Goal: Check status: Check status

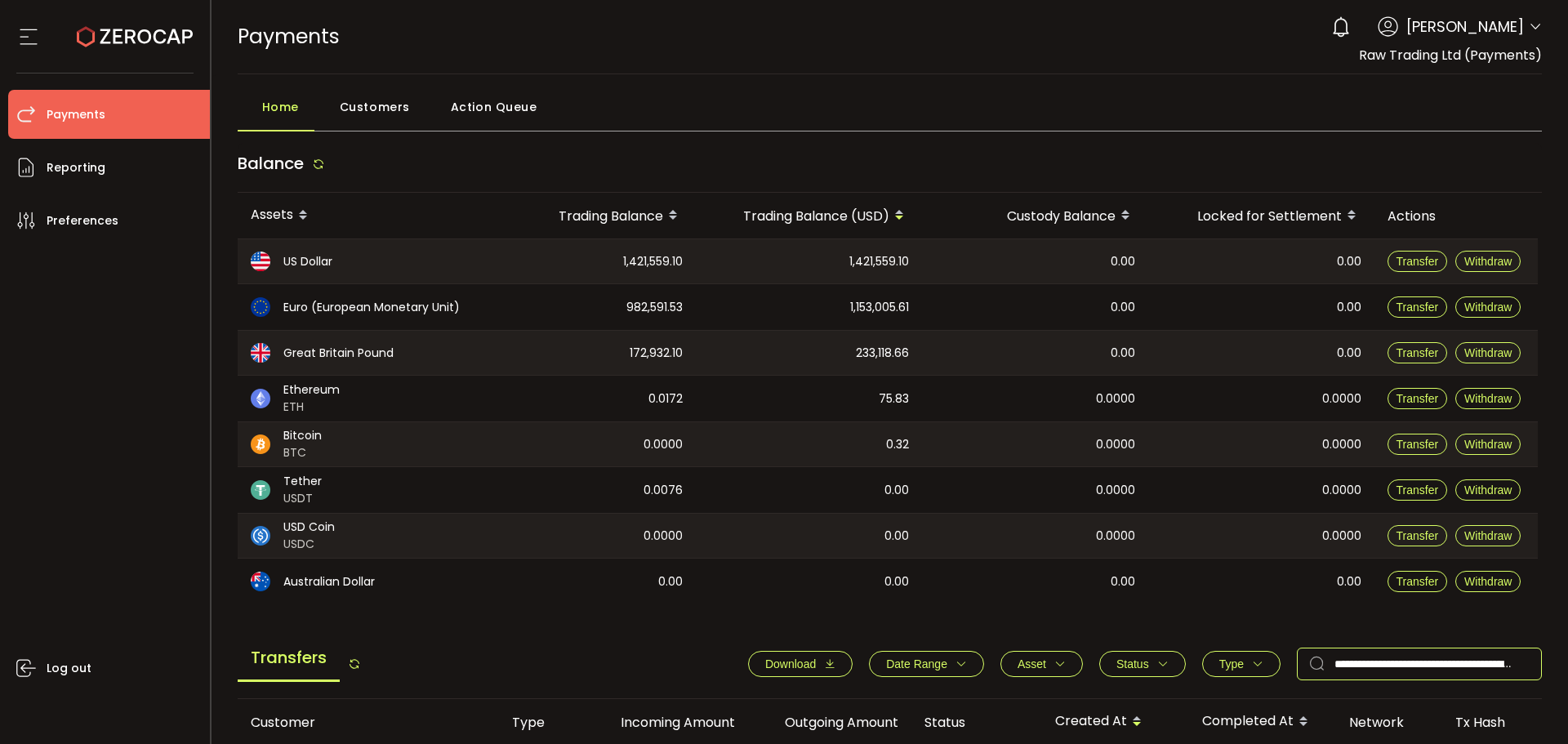
scroll to position [251, 0]
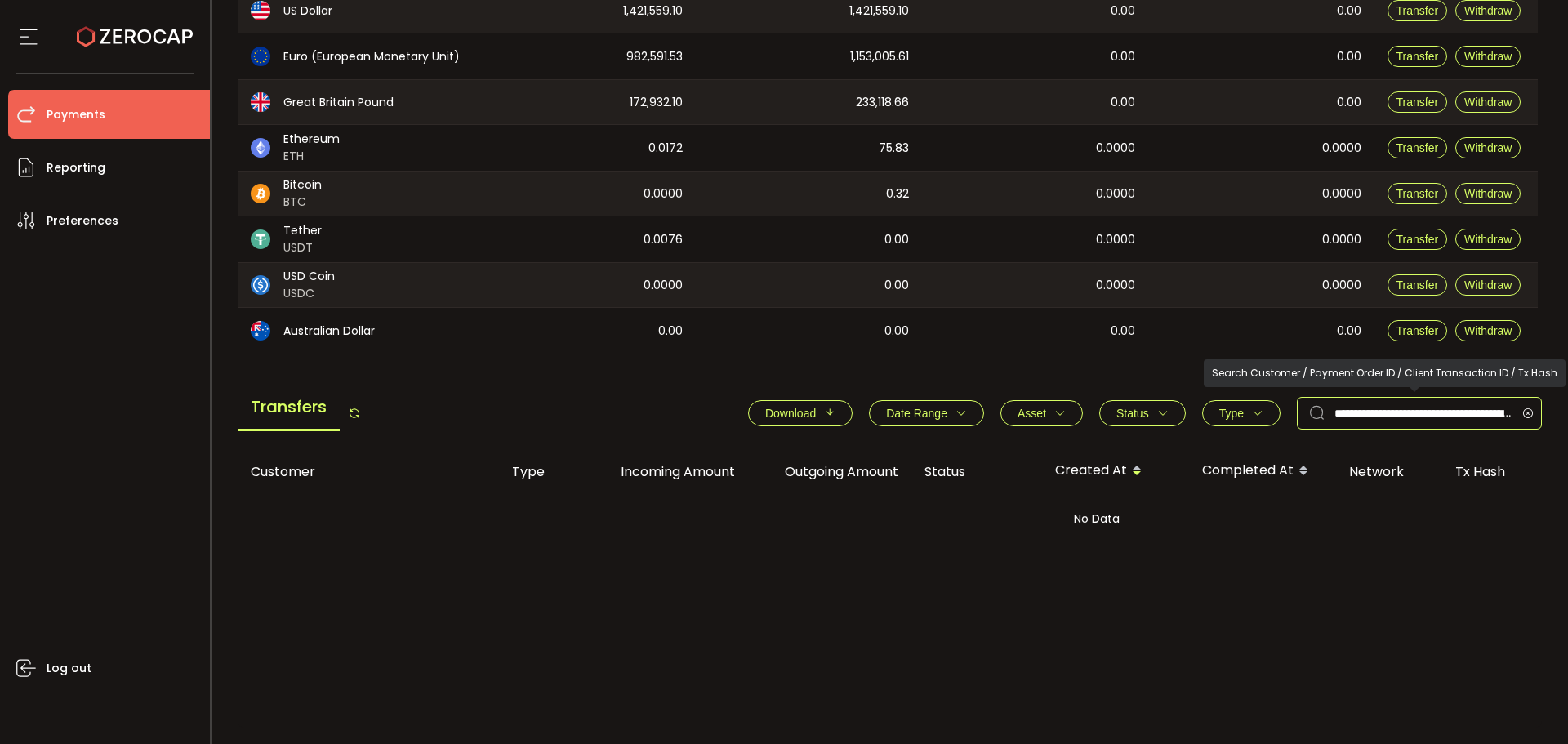
click at [1449, 414] on input "**********" at bounding box center [1419, 414] width 245 height 33
paste input "text"
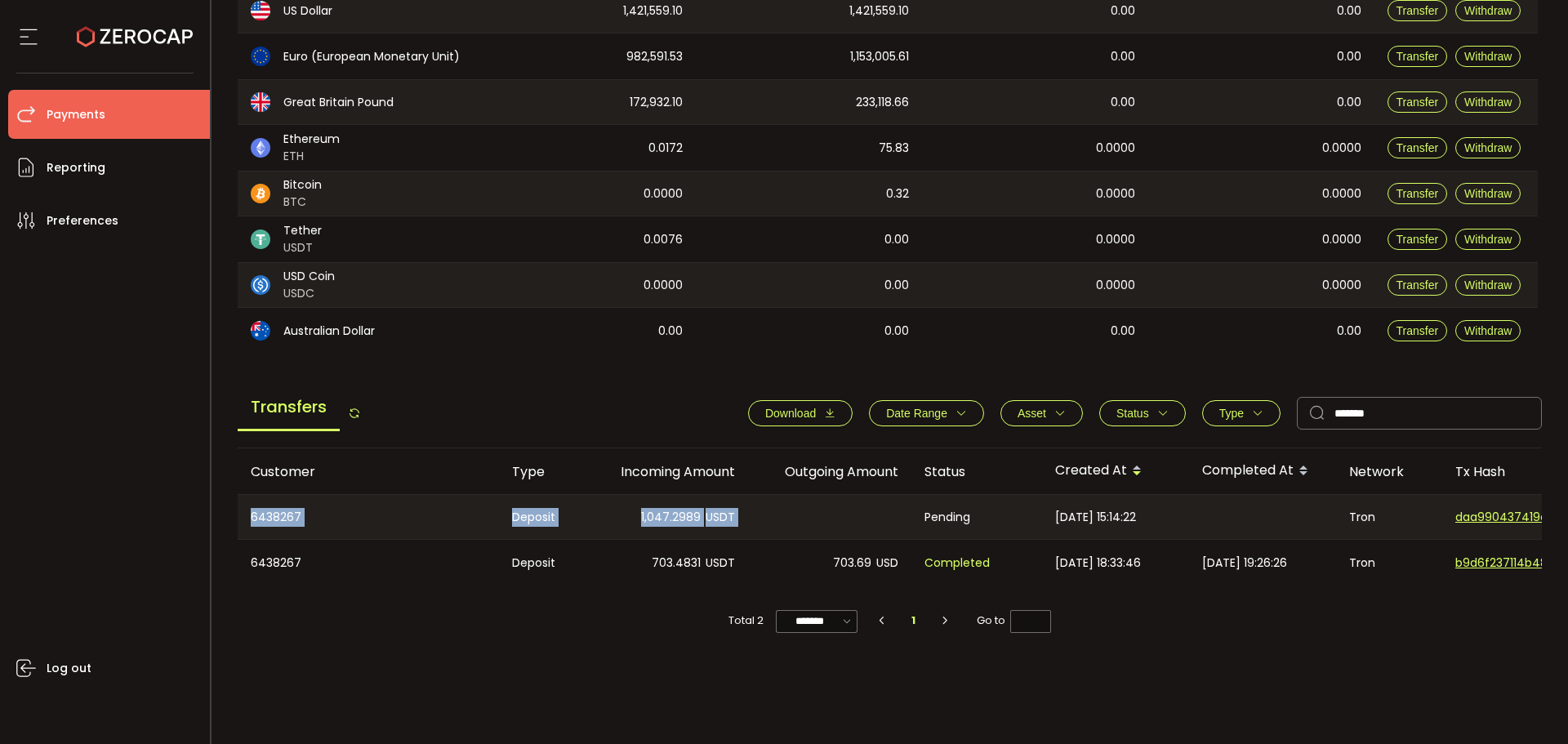
drag, startPoint x: 632, startPoint y: 483, endPoint x: 627, endPoint y: 498, distance: 15.8
click at [620, 483] on div "Customer Type Incoming Amount Outgoing Amount Status Created At Completed At Ne…" at bounding box center [890, 518] width 1305 height 138
drag, startPoint x: 990, startPoint y: 657, endPoint x: 1002, endPoint y: 659, distance: 12.2
click at [992, 657] on div "Customer Type Incoming Amount Outgoing Amount Status Created At Completed At Ne…" at bounding box center [890, 588] width 1305 height 280
drag, startPoint x: 1396, startPoint y: 415, endPoint x: 1283, endPoint y: 390, distance: 115.7
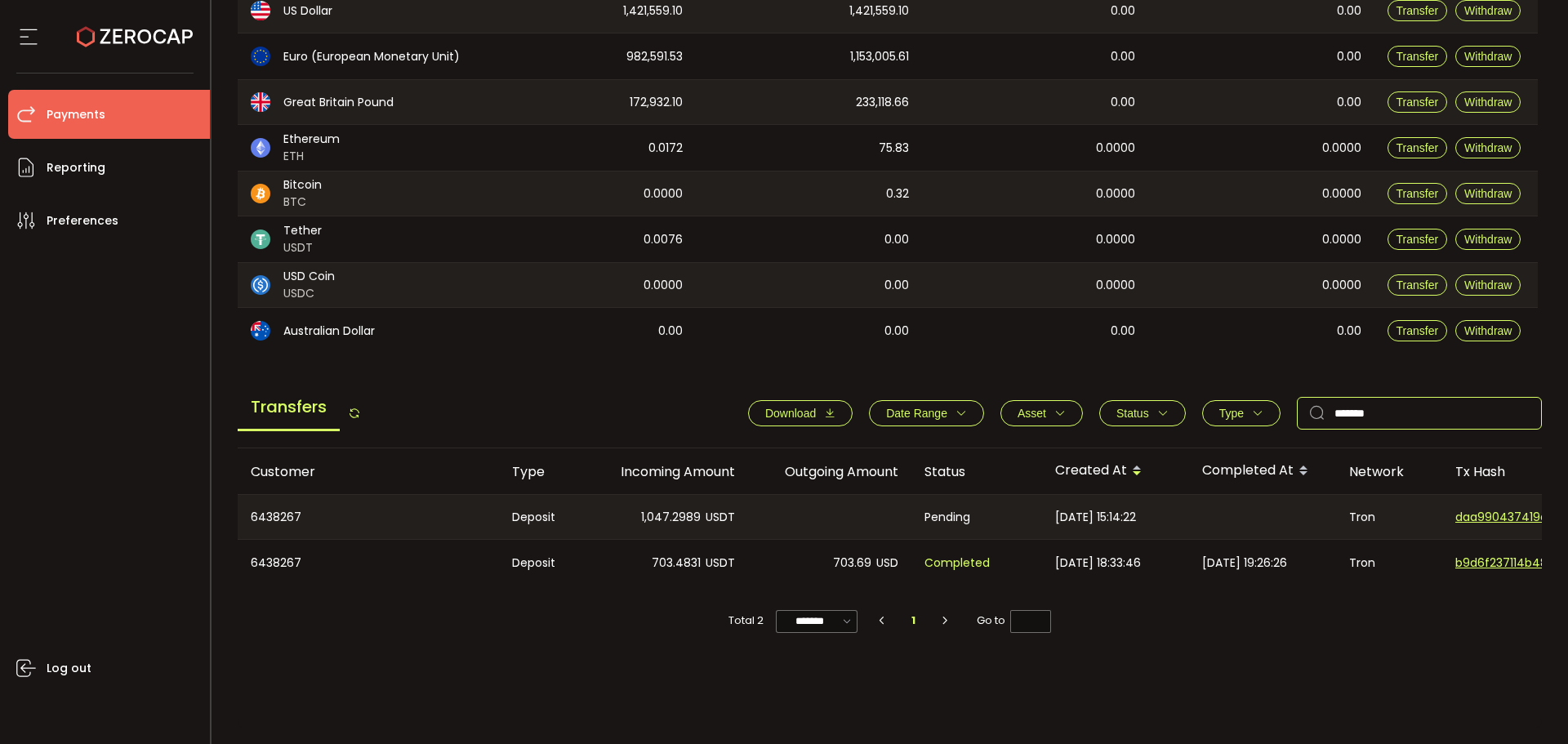
click at [1285, 390] on div "Transfers Download Date Range - Asset BTC ETH EUR GBP USD USDC USDT Clear Apply…" at bounding box center [890, 417] width 1305 height 62
paste input "text"
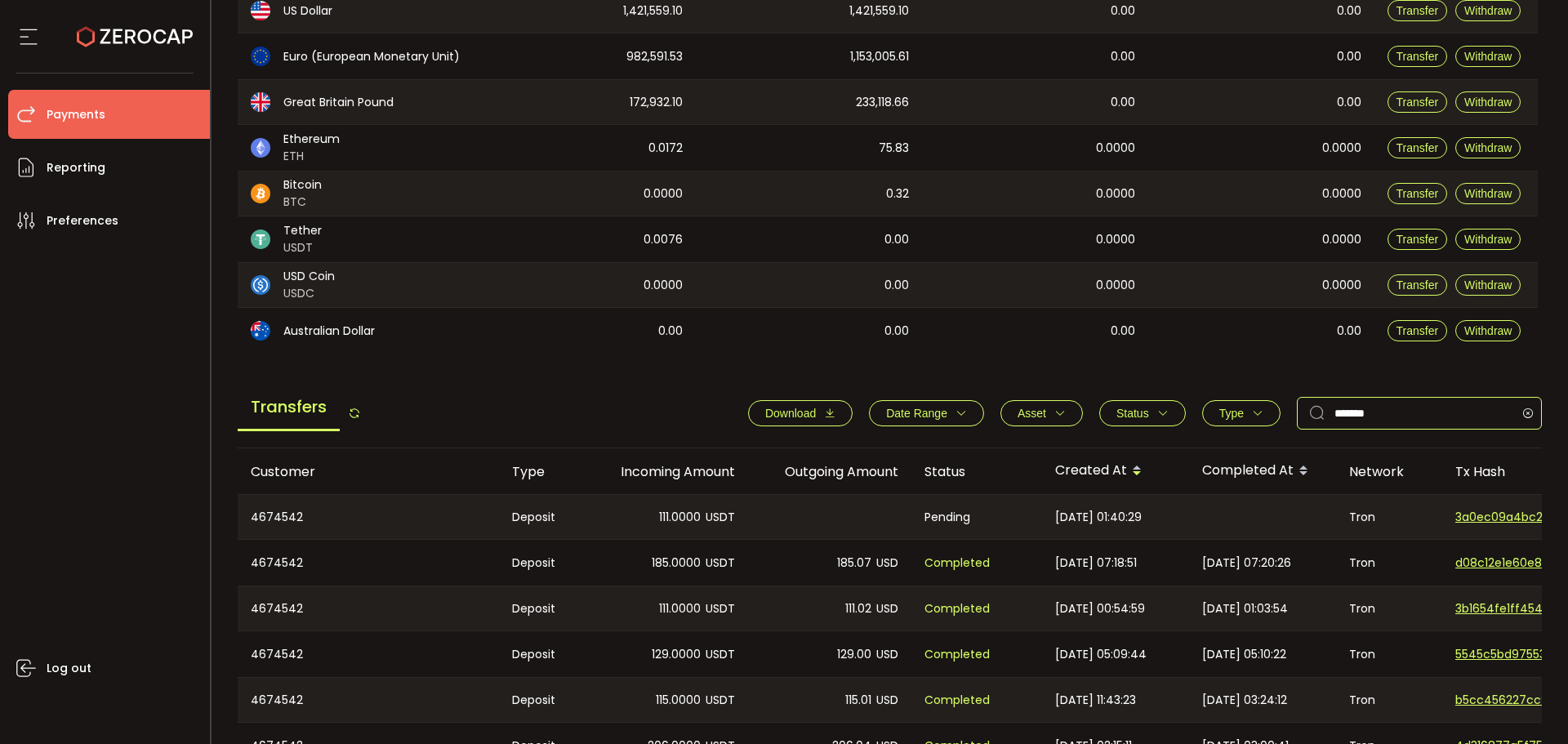
scroll to position [333, 0]
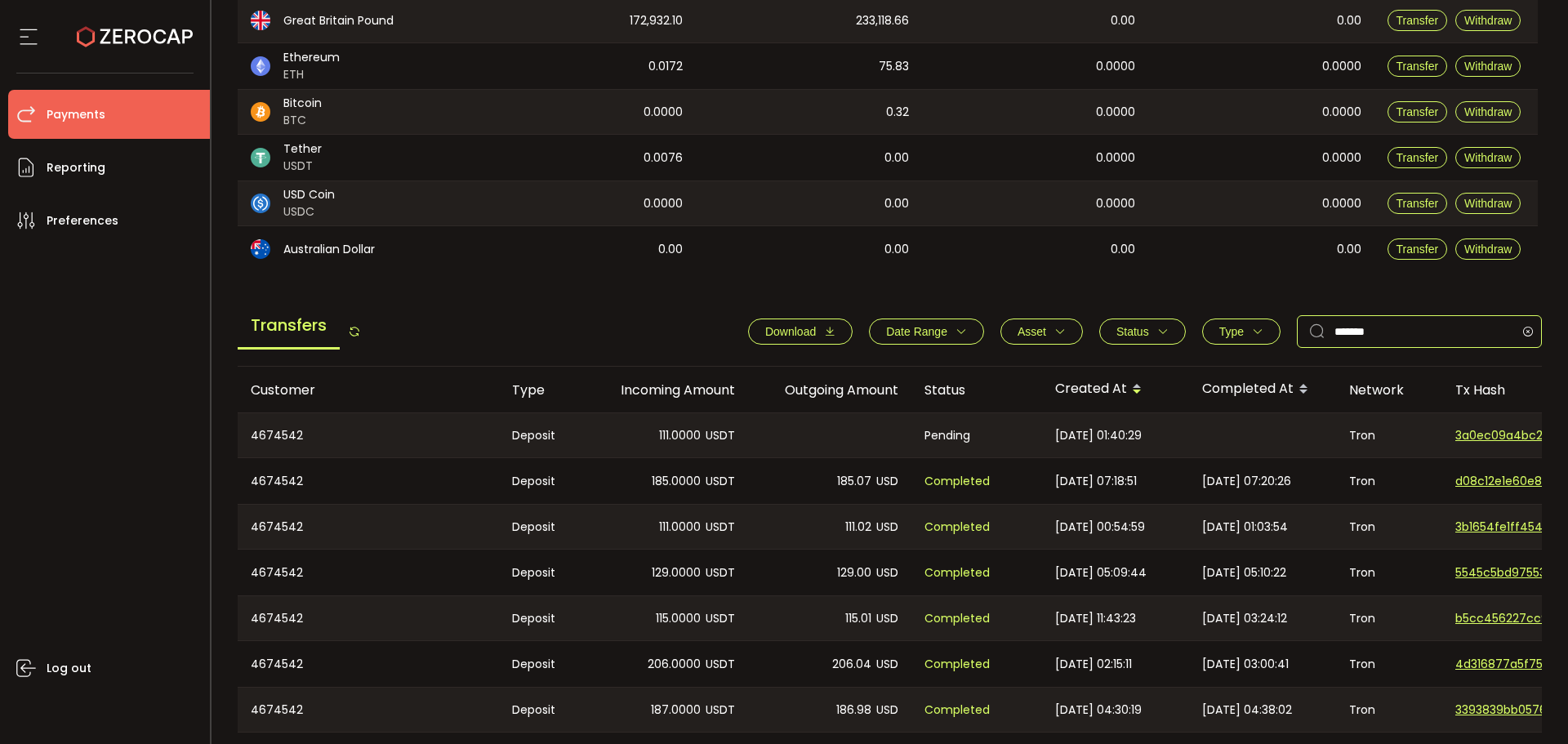
type input "*******"
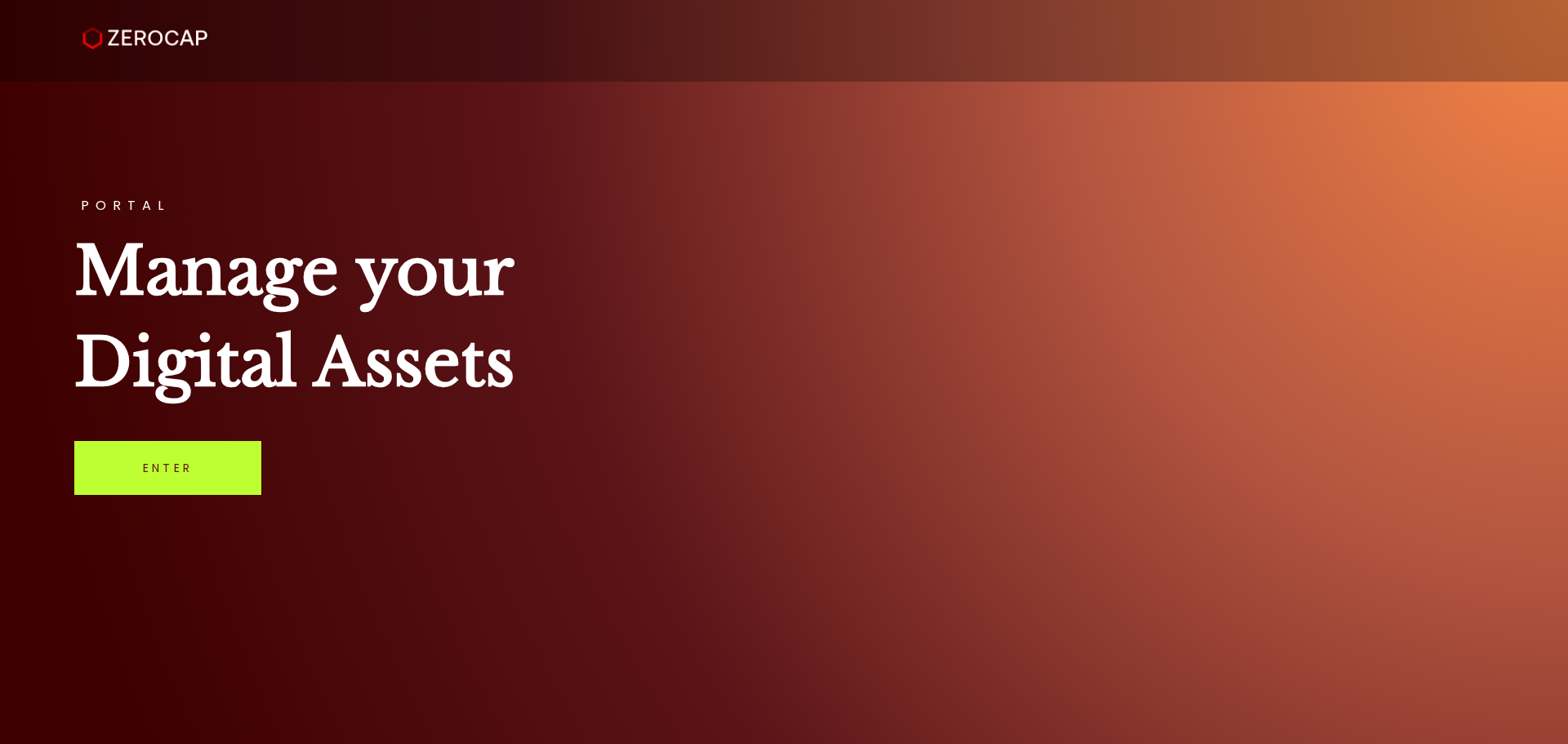
click at [110, 503] on div "PORTAL Manage your Digital Assets Enter" at bounding box center [784, 372] width 1568 height 744
click at [116, 469] on link "Enter" at bounding box center [168, 468] width 187 height 54
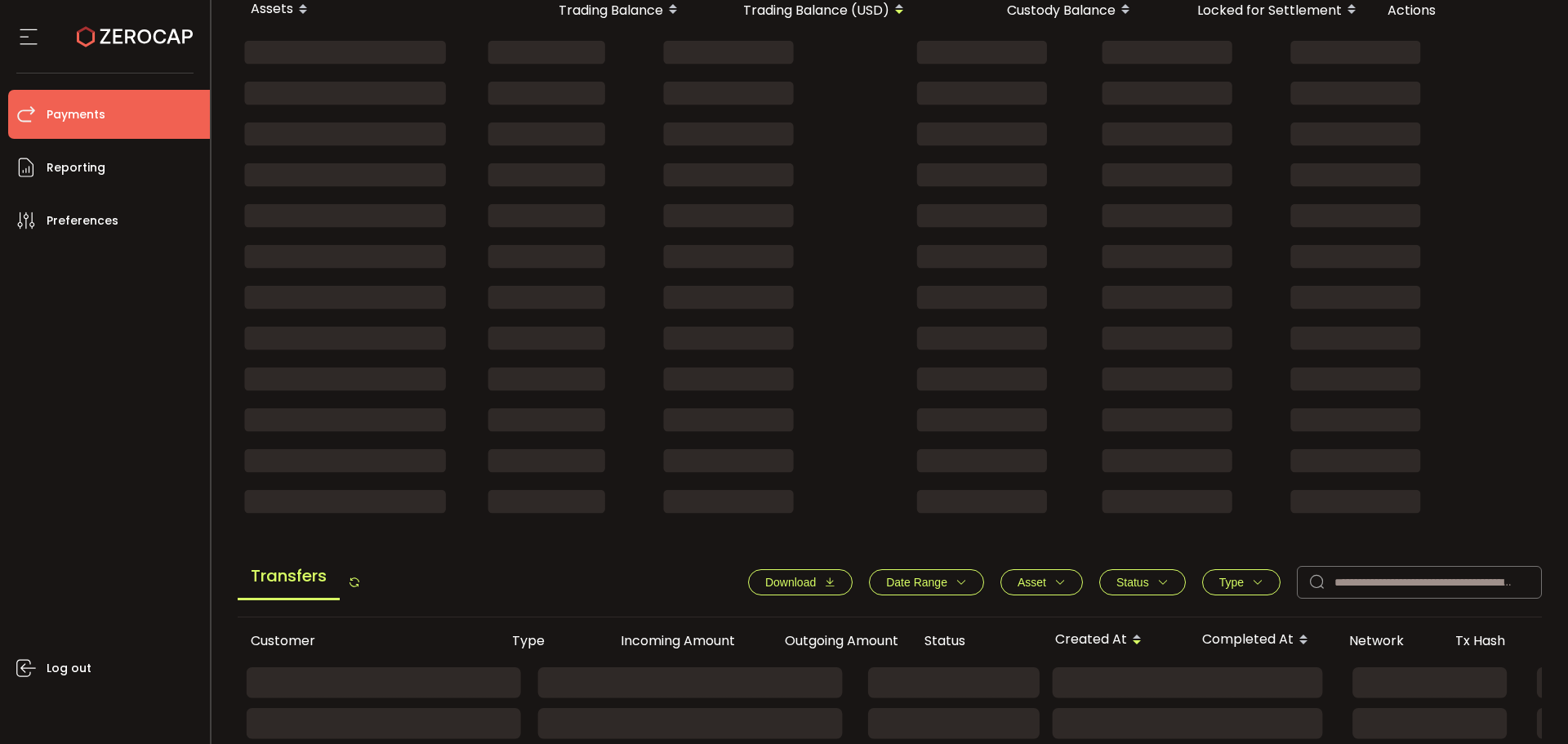
scroll to position [327, 0]
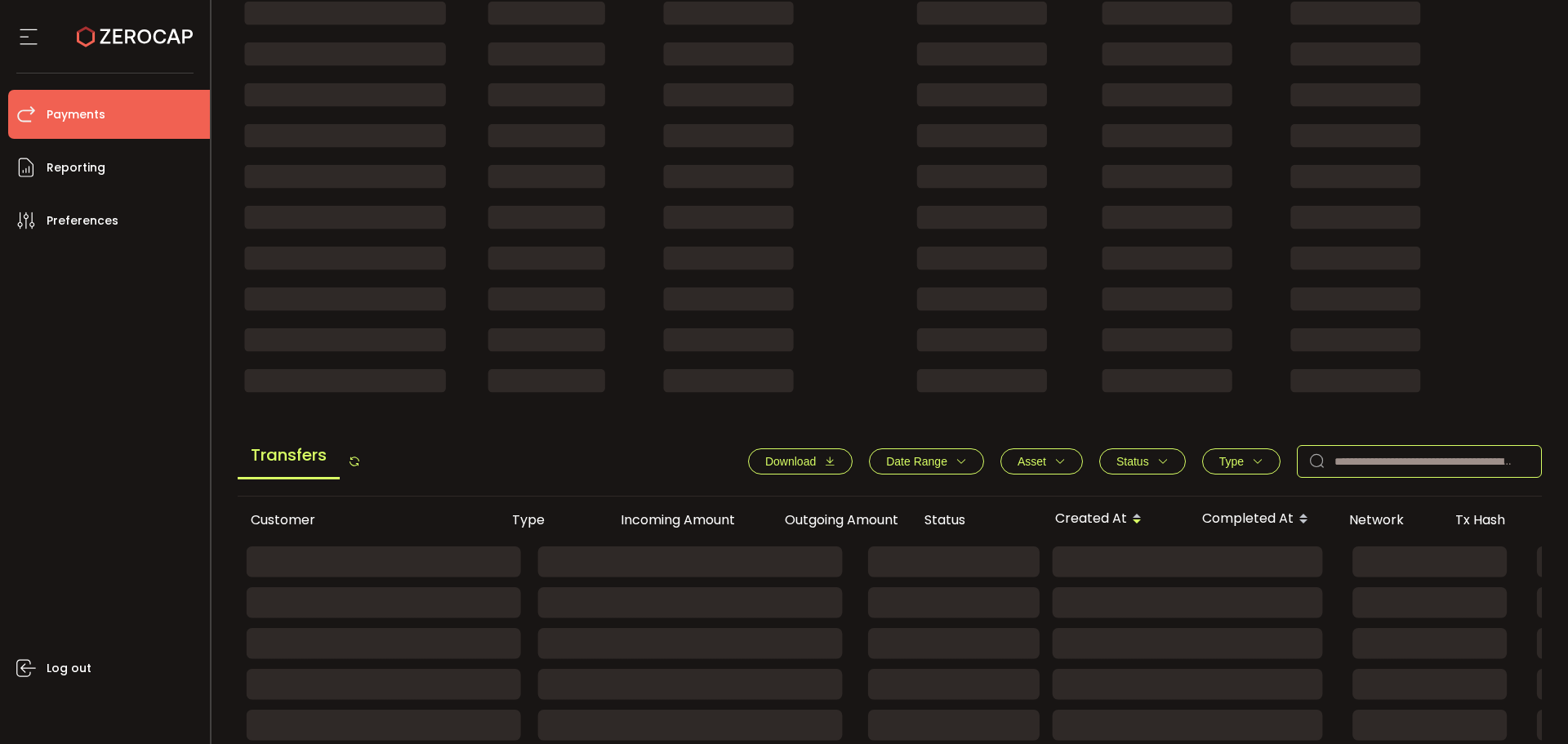
click at [1370, 469] on input "text" at bounding box center [1419, 462] width 245 height 33
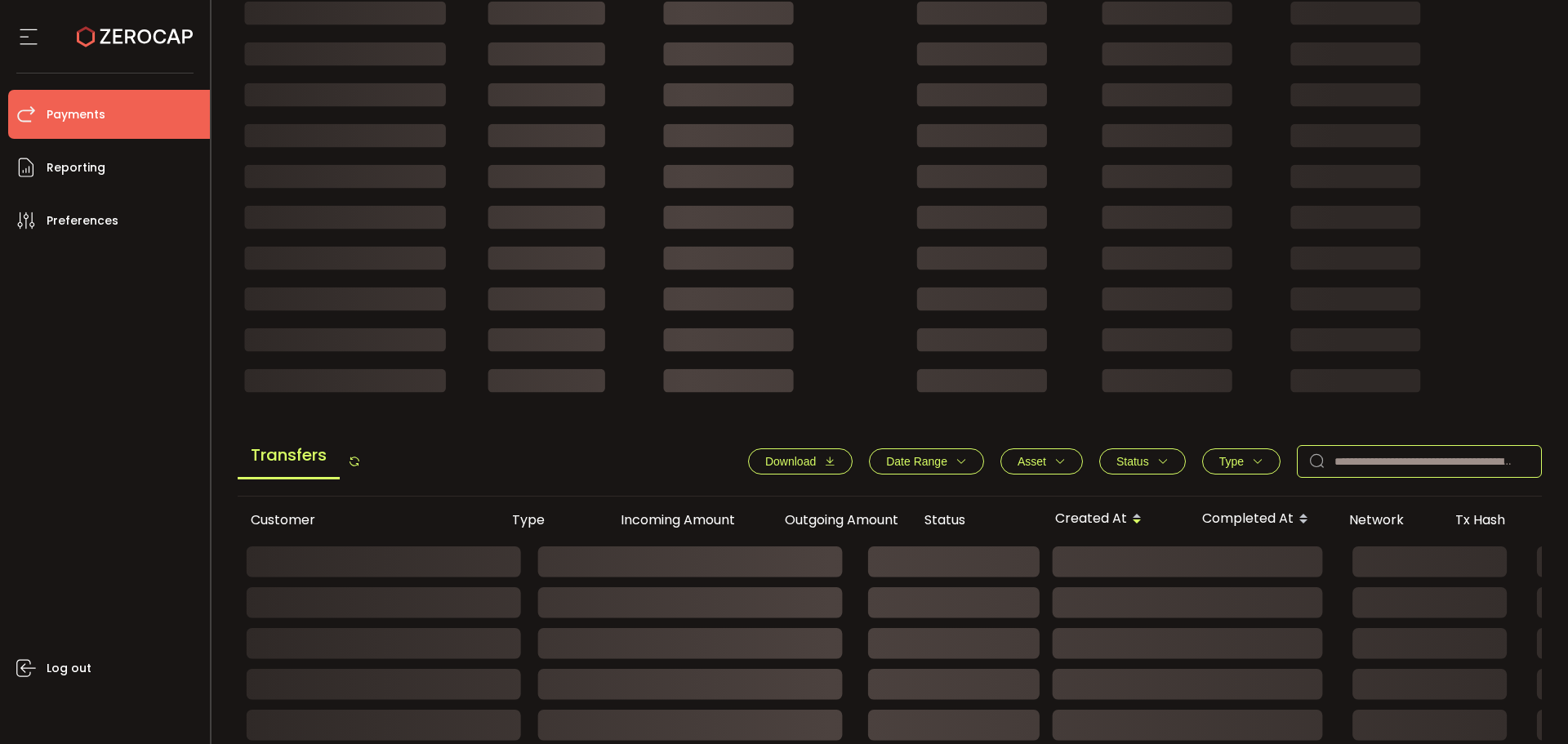
paste input "*******"
type input "*******"
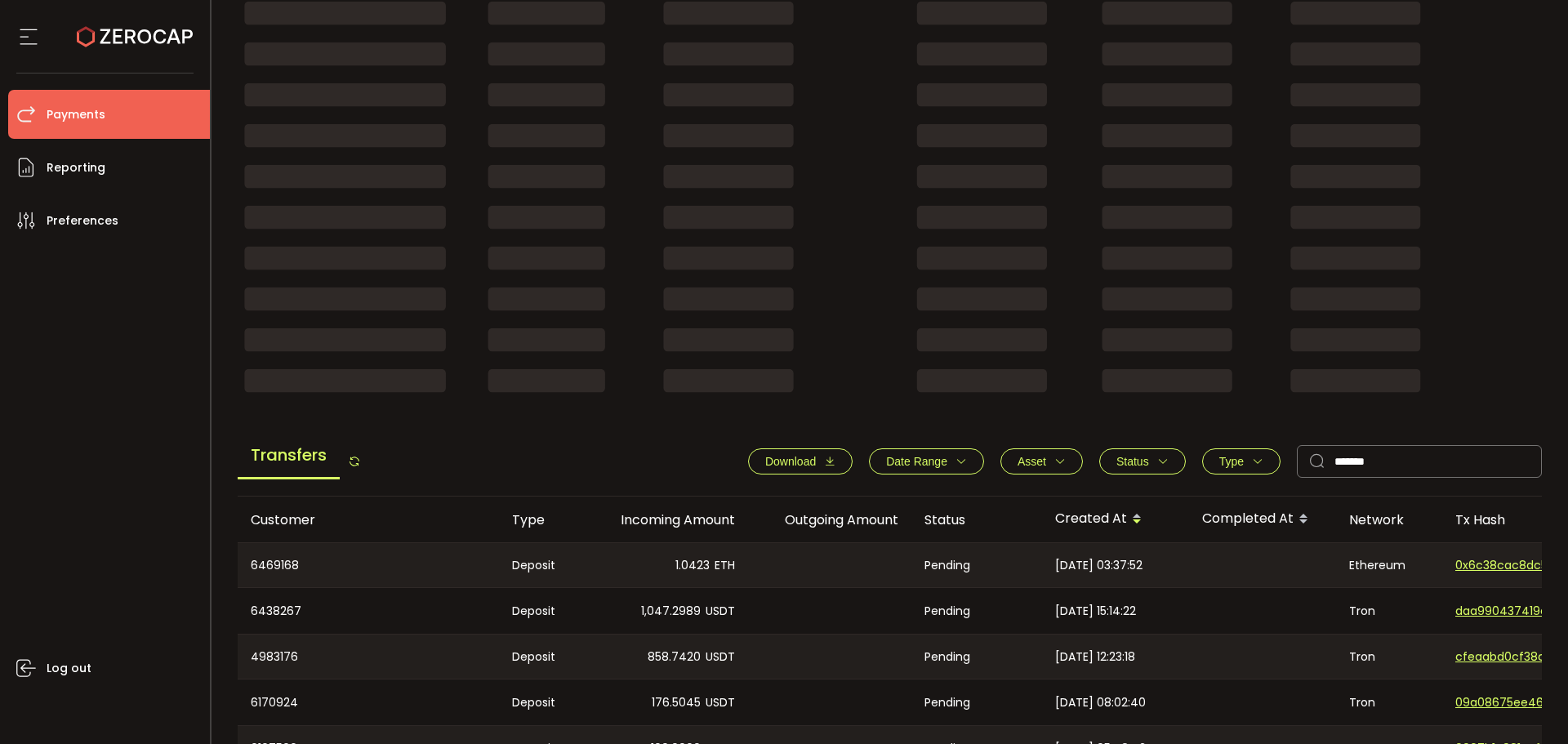
click at [516, 458] on div "Transfers Download Date Range - Asset BTC ETH EUR GBP USD USDC USDT Clear Apply…" at bounding box center [890, 465] width 1305 height 62
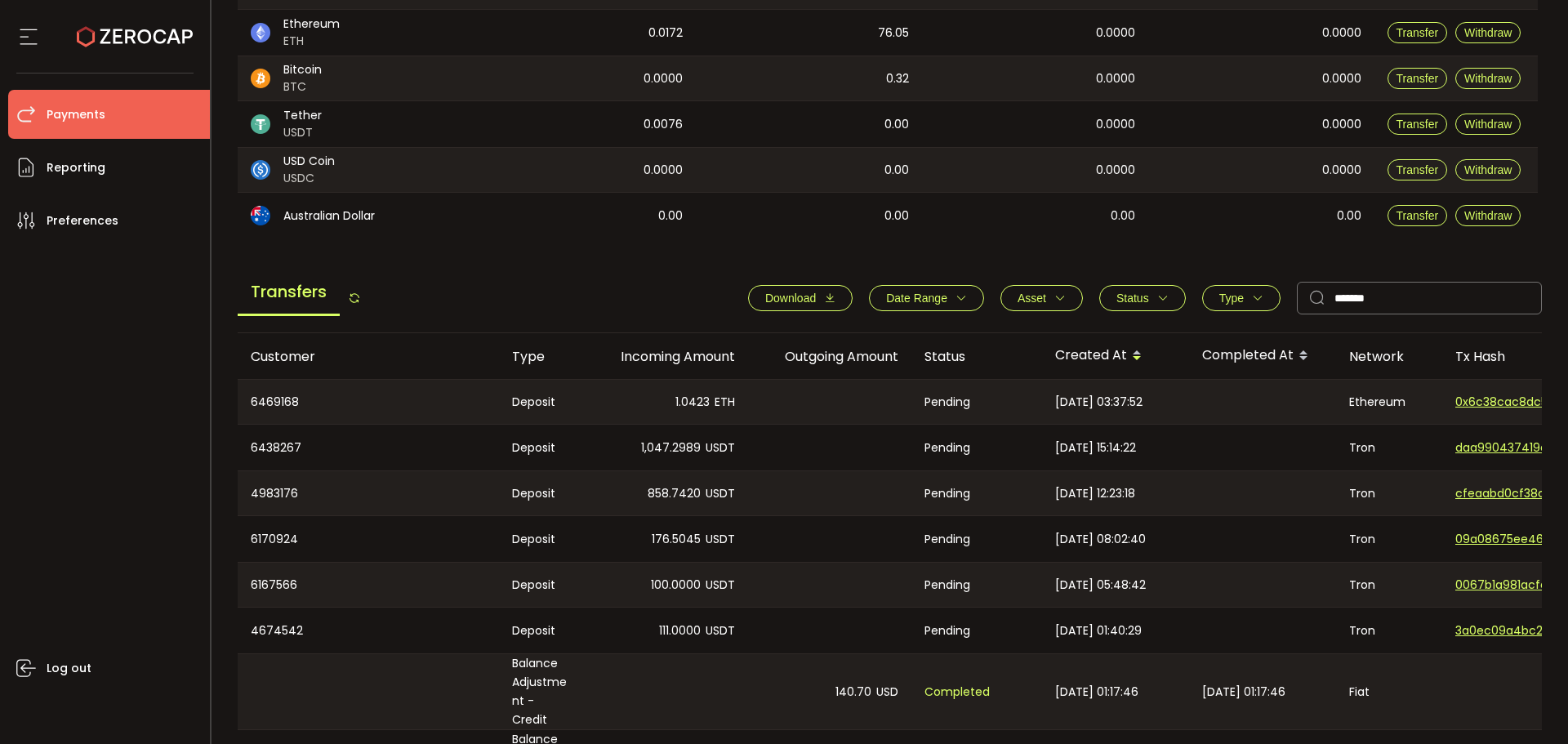
scroll to position [448, 0]
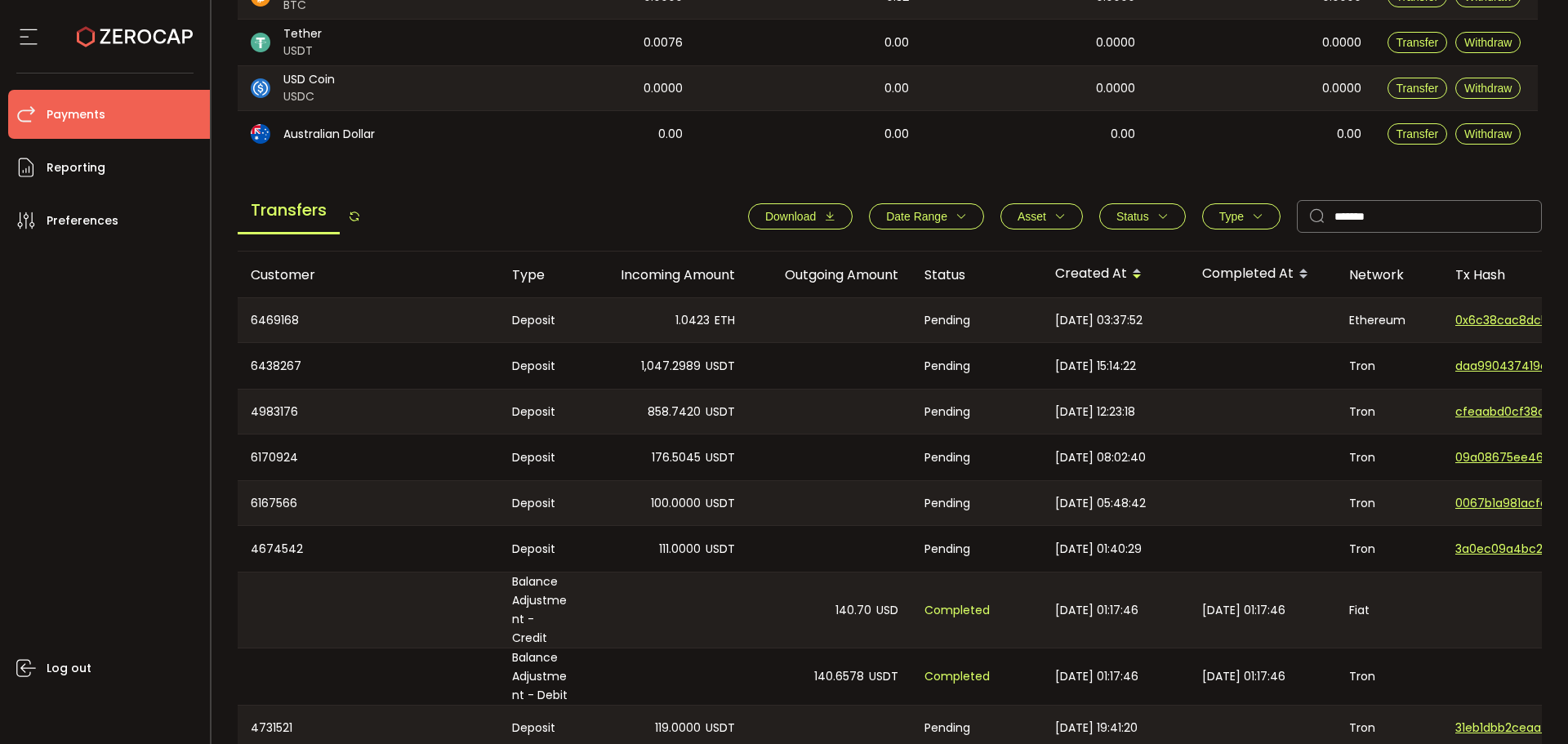
drag, startPoint x: 630, startPoint y: 311, endPoint x: 736, endPoint y: 316, distance: 106.1
click at [632, 311] on div "1.0423 ETH" at bounding box center [666, 320] width 163 height 44
click at [736, 316] on div "1.0423 ETH" at bounding box center [666, 320] width 163 height 44
click at [1393, 221] on input "*******" at bounding box center [1419, 217] width 245 height 33
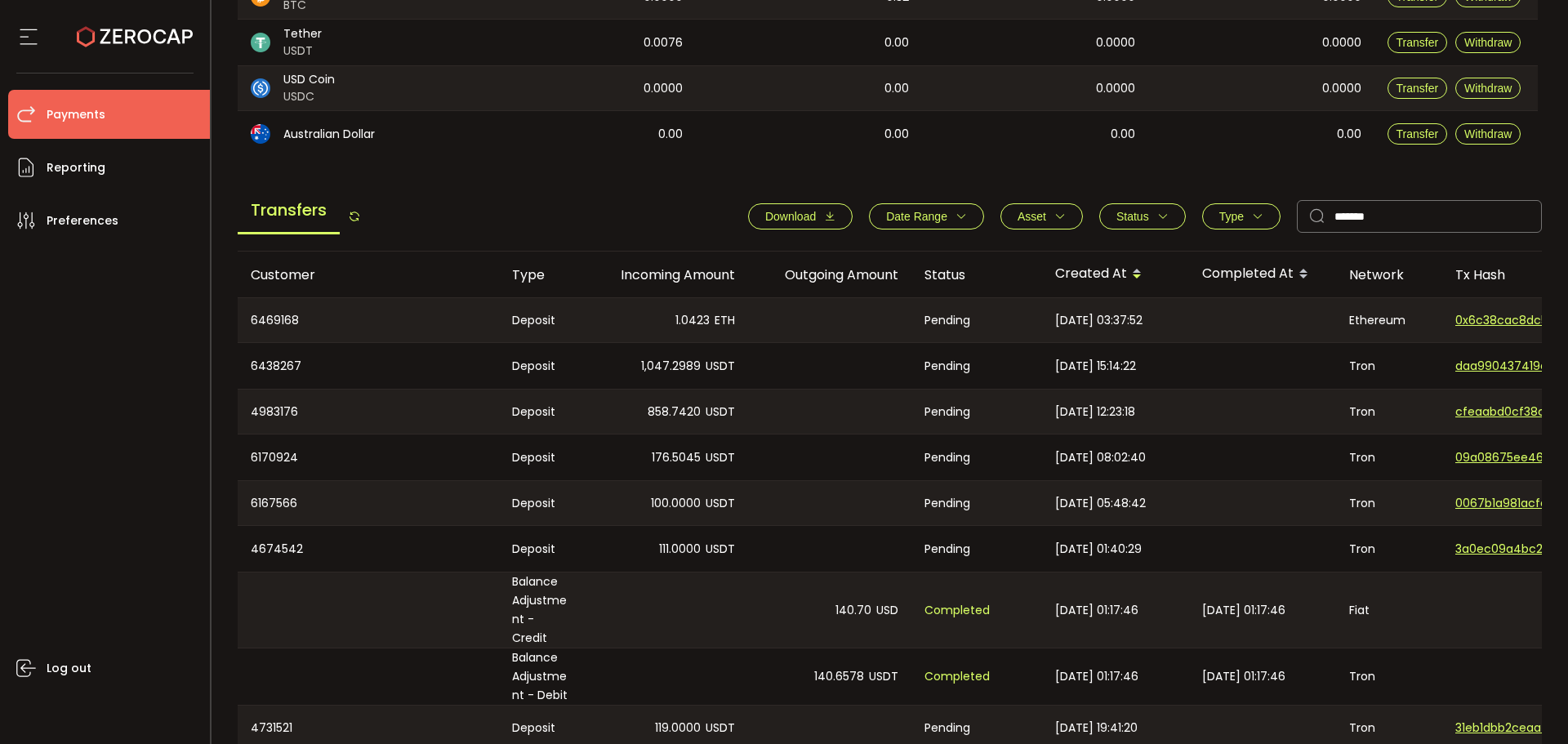
click at [130, 123] on li "Payments" at bounding box center [108, 114] width 202 height 49
drag, startPoint x: 1301, startPoint y: 204, endPoint x: 1193, endPoint y: 184, distance: 109.8
click at [1193, 184] on main "Balance Assets Trading Balance Trading Balance (USD) Custody Balance Locked for…" at bounding box center [890, 274] width 1305 height 1156
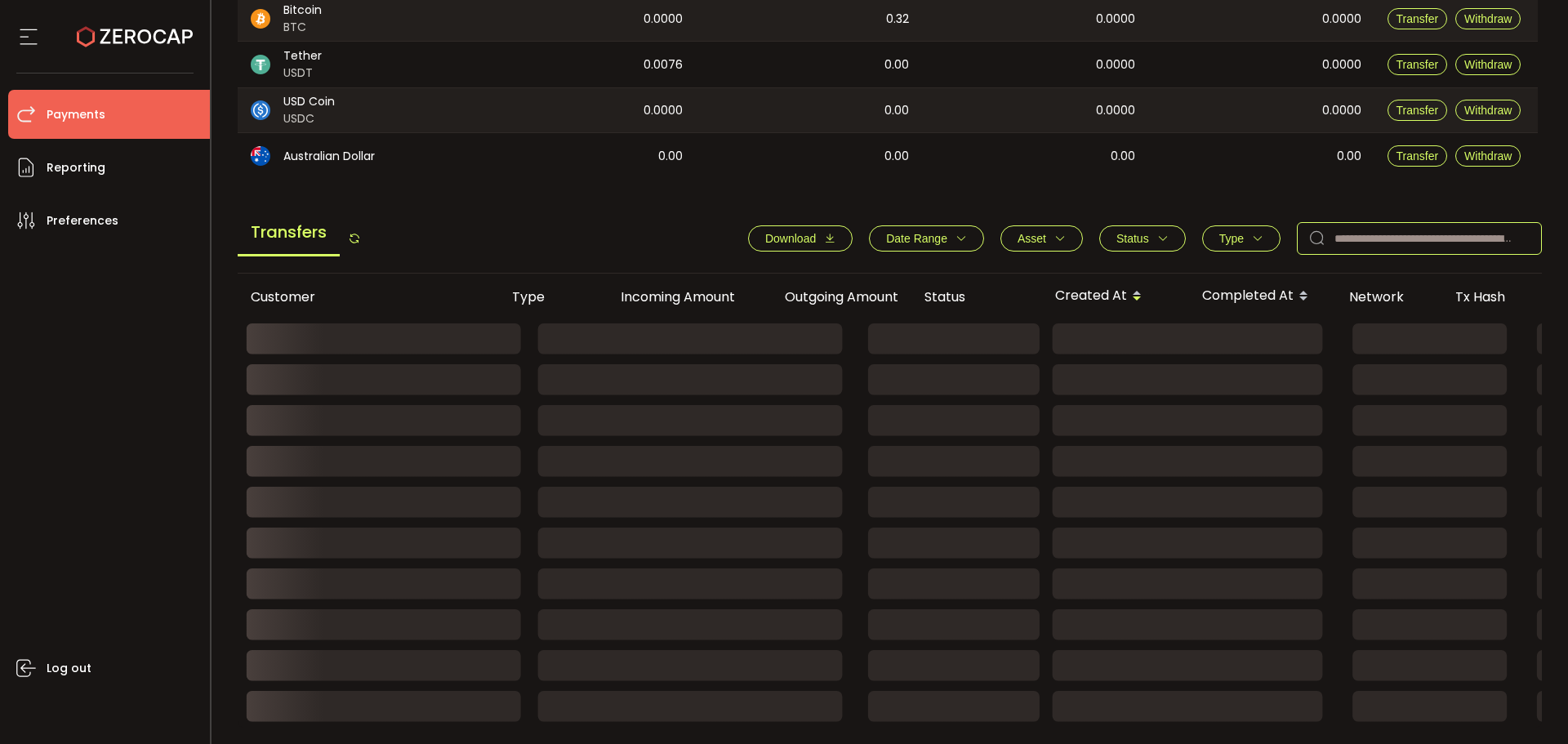
paste input "*******"
type input "*******"
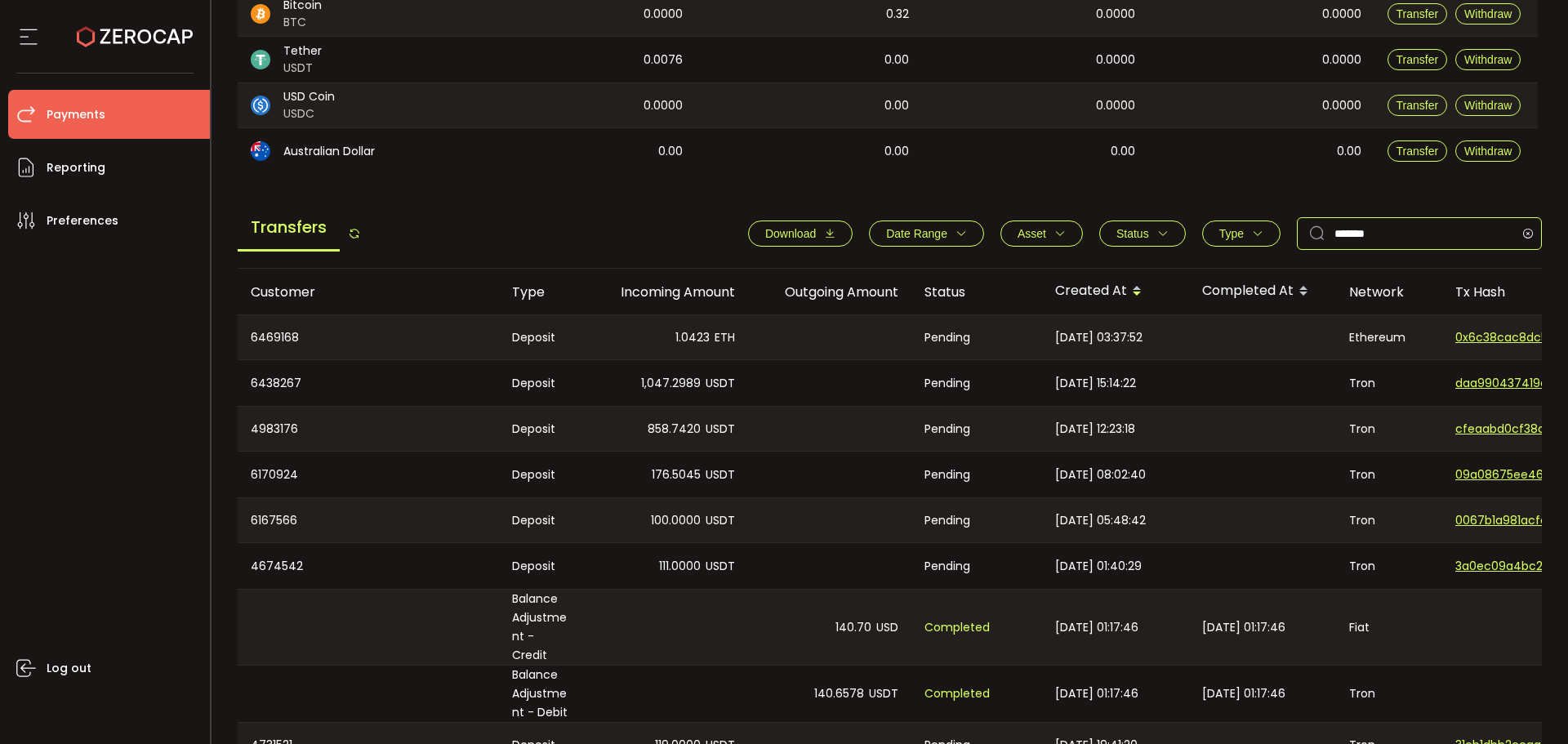
scroll to position [448, 0]
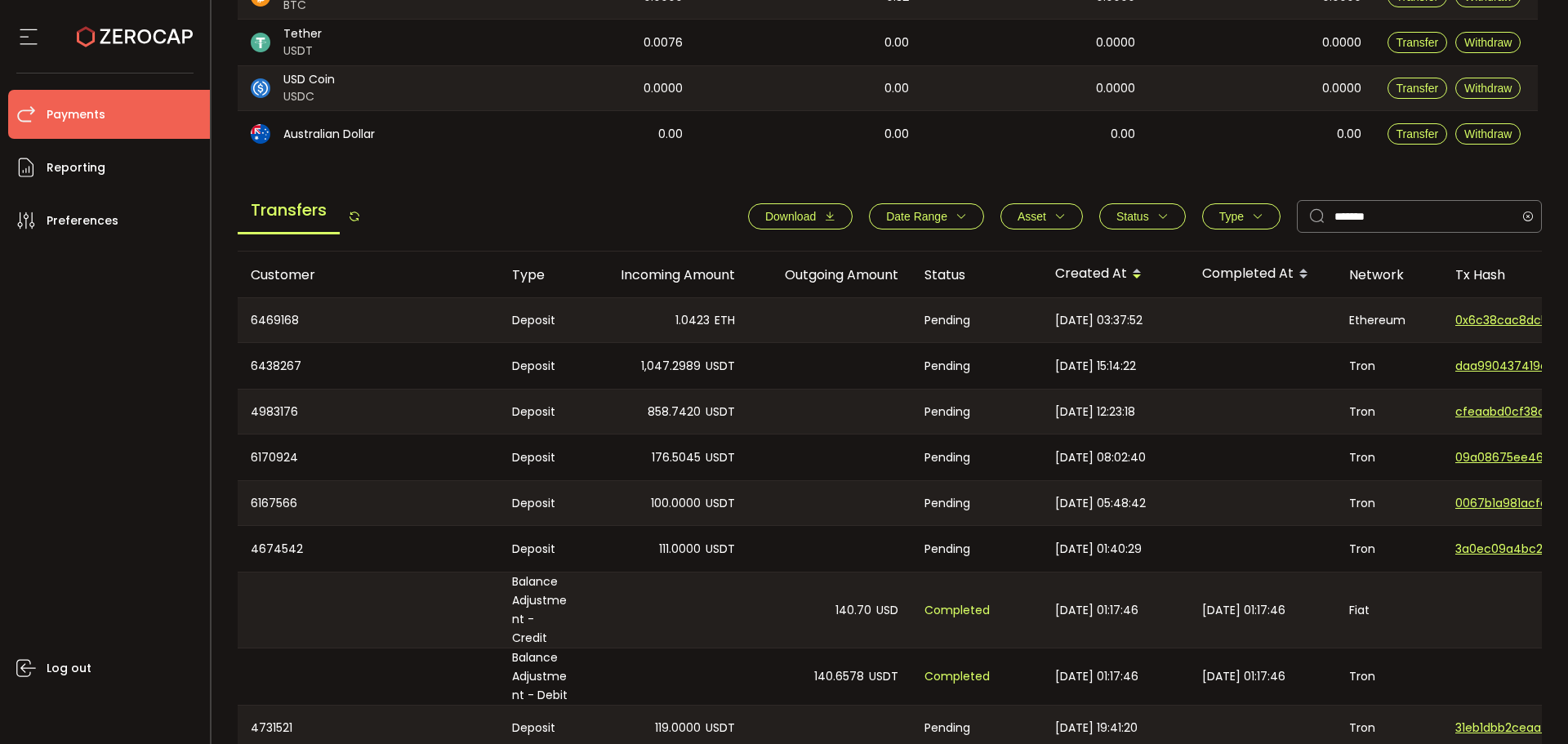
drag, startPoint x: 714, startPoint y: 354, endPoint x: 622, endPoint y: 358, distance: 92.1
click at [622, 358] on div "1,047.2989 USDT" at bounding box center [666, 366] width 163 height 46
click at [678, 369] on span "1,047.2989" at bounding box center [671, 366] width 59 height 19
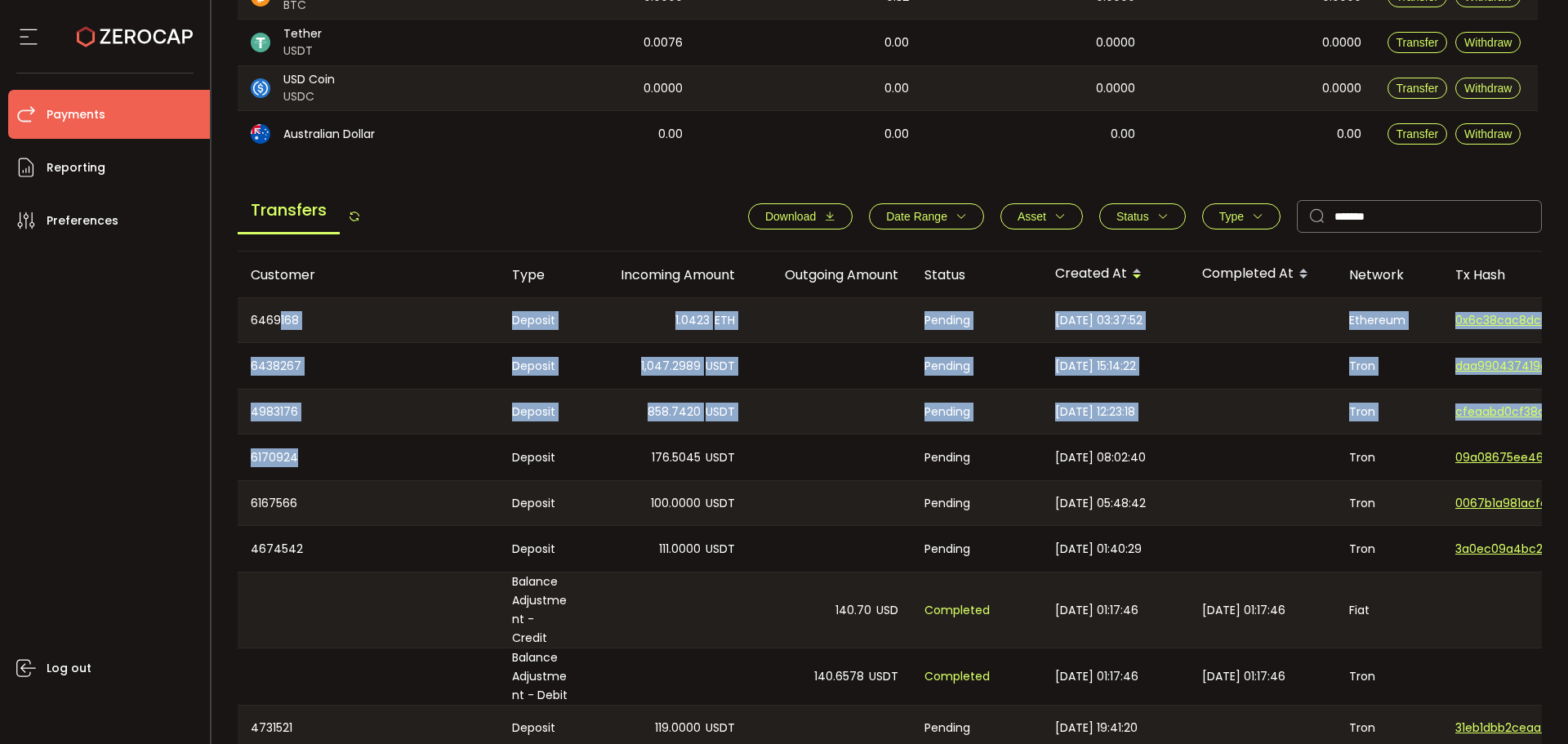
drag, startPoint x: 358, startPoint y: 475, endPoint x: 372, endPoint y: 514, distance: 41.4
click at [372, 509] on tbody "6469168 Deposit 1.0423 ETH Pending 2025-10-02 03:37:52 Ethereum 0x6c38cac8dc59b…" at bounding box center [1097, 547] width 1719 height 499
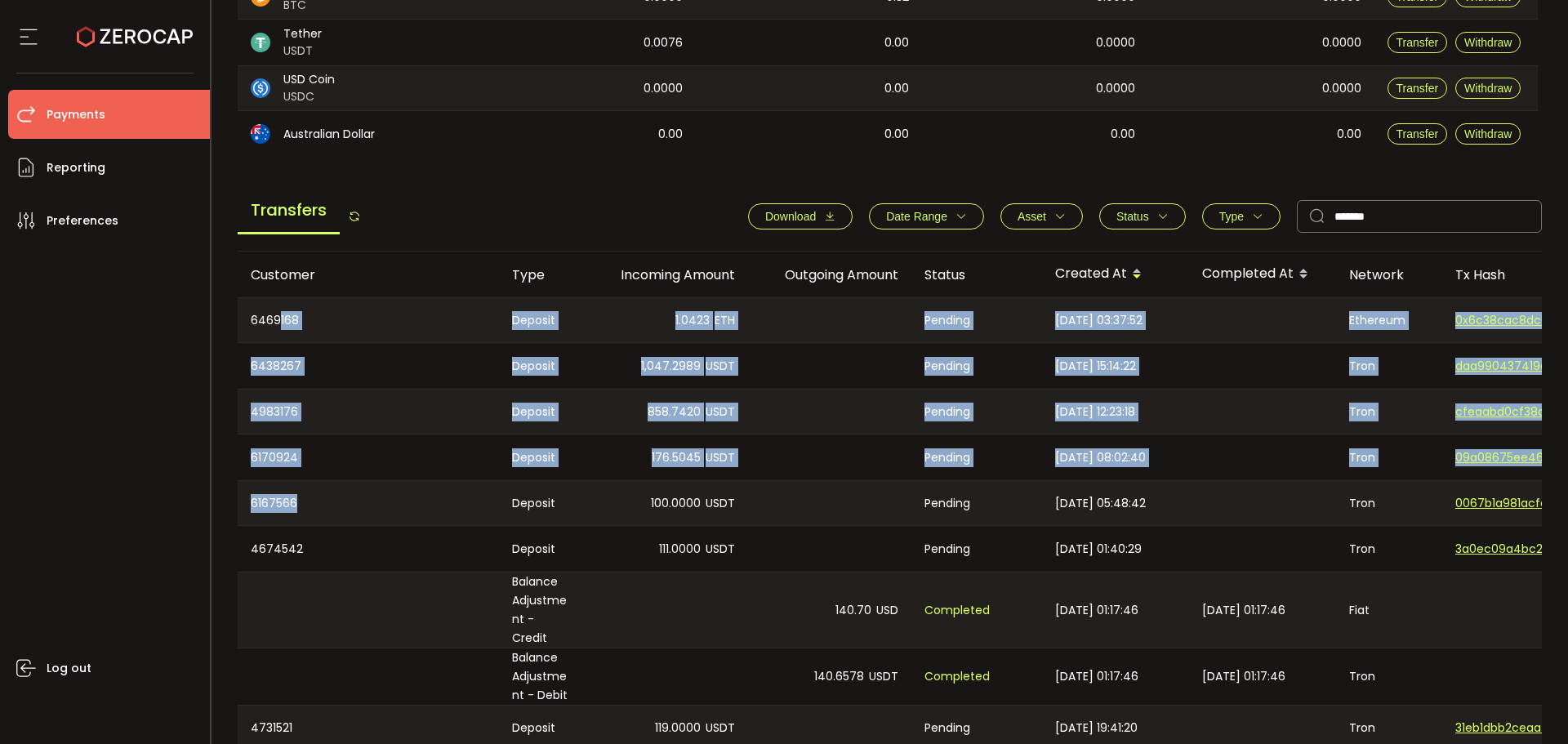
click at [372, 514] on div "6167566" at bounding box center [368, 503] width 261 height 44
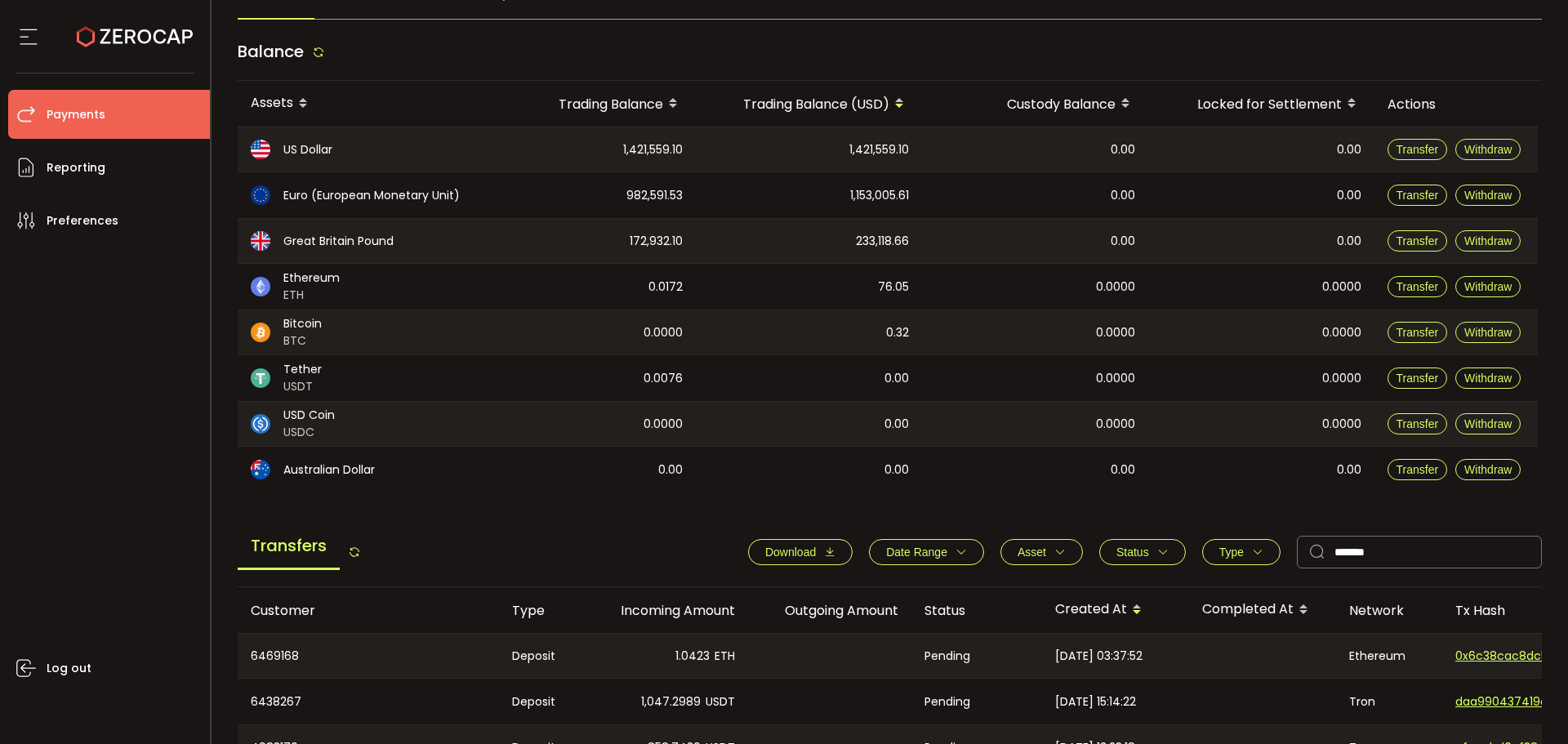
scroll to position [0, 0]
